Goal: Task Accomplishment & Management: Complete application form

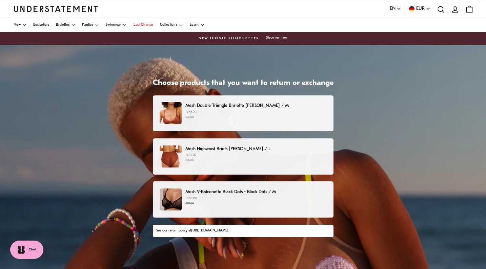
click at [208, 112] on p "€55.20 €69.00" at bounding box center [255, 115] width 141 height 10
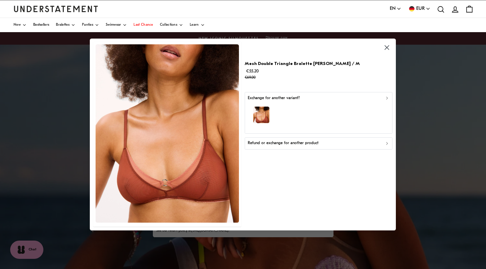
click at [277, 145] on p "Refund or exchange for another product" at bounding box center [283, 143] width 71 height 6
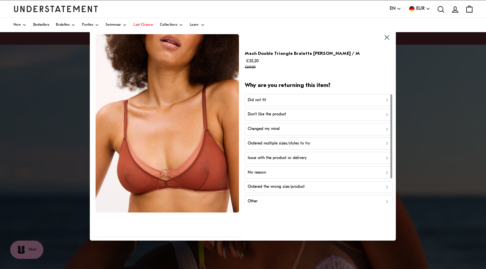
click at [259, 100] on p "Did not fit" at bounding box center [257, 100] width 18 height 6
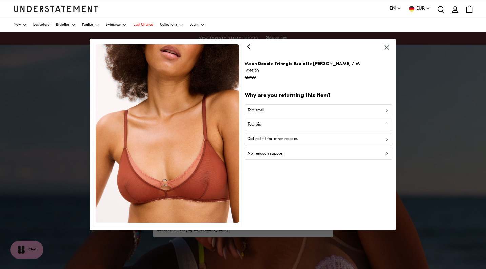
click at [254, 110] on p "Too small" at bounding box center [256, 110] width 17 height 6
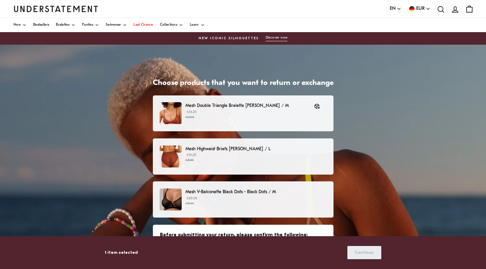
click at [206, 160] on small "€39.00" at bounding box center [255, 160] width 141 height 5
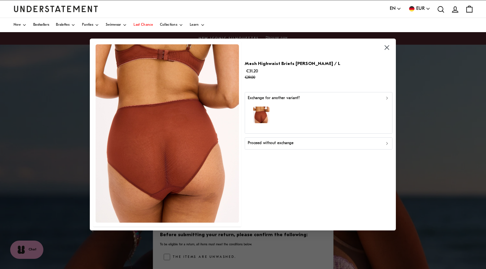
click at [284, 146] on p "Proceed without exchange" at bounding box center [271, 143] width 46 height 6
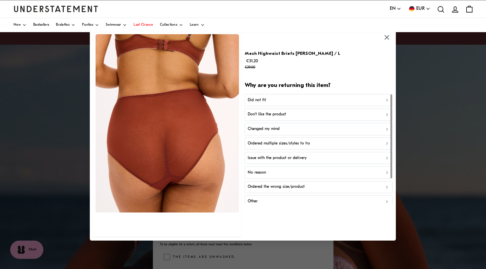
click at [262, 101] on p "Did not fit" at bounding box center [257, 100] width 18 height 6
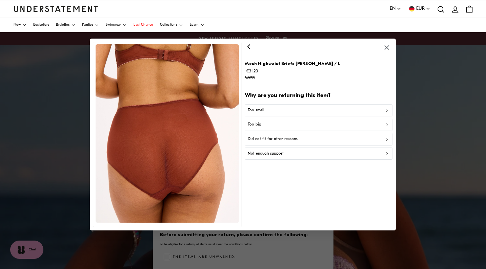
click at [259, 124] on p "Too big" at bounding box center [255, 125] width 14 height 6
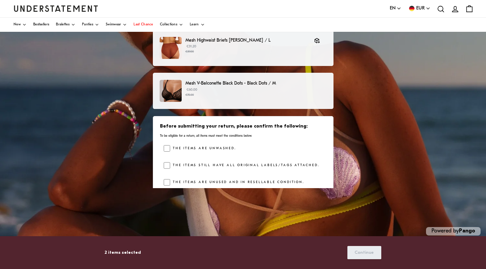
scroll to position [109, 0]
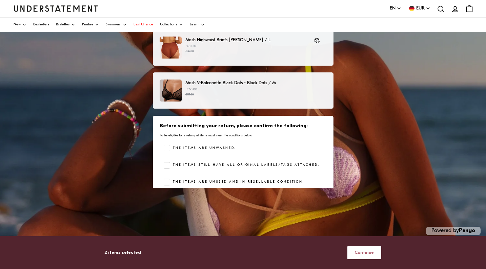
click at [357, 255] on span "Continue" at bounding box center [363, 253] width 19 height 13
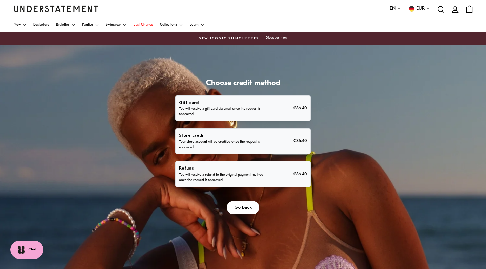
click at [265, 183] on p "You will receive a refund to the original payment method once the request is ap…" at bounding box center [222, 177] width 86 height 11
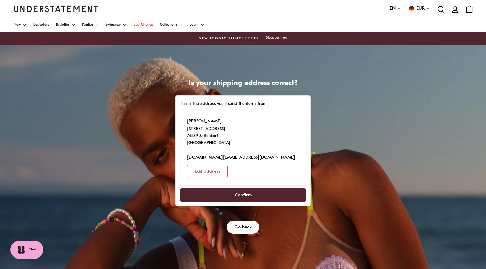
click at [252, 202] on span "Confirm" at bounding box center [242, 195] width 17 height 13
select select "**"
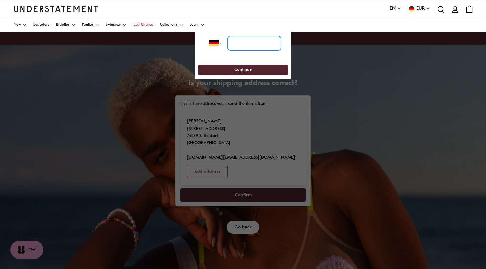
click at [245, 40] on input "tel" at bounding box center [254, 43] width 53 height 15
type input "**********"
click at [237, 69] on span "Continue" at bounding box center [243, 70] width 18 height 11
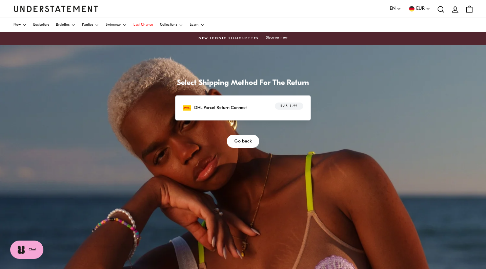
click at [247, 111] on p "DHL Parcel Return Connect" at bounding box center [220, 107] width 53 height 7
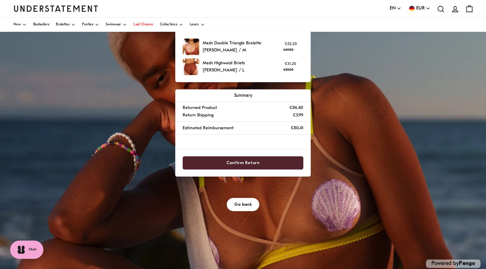
scroll to position [75, 0]
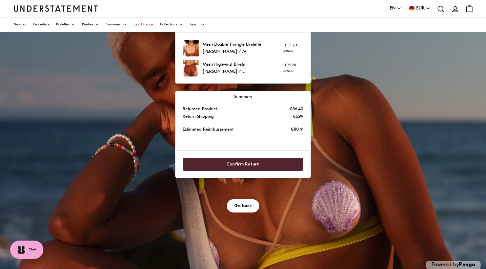
click at [259, 171] on span "Confirm Return" at bounding box center [242, 164] width 33 height 13
